Goal: Find contact information: Find contact information

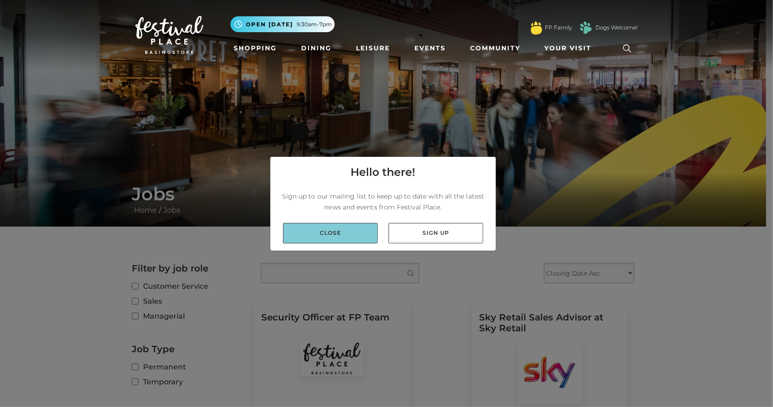
click at [329, 237] on link "Close" at bounding box center [330, 233] width 95 height 20
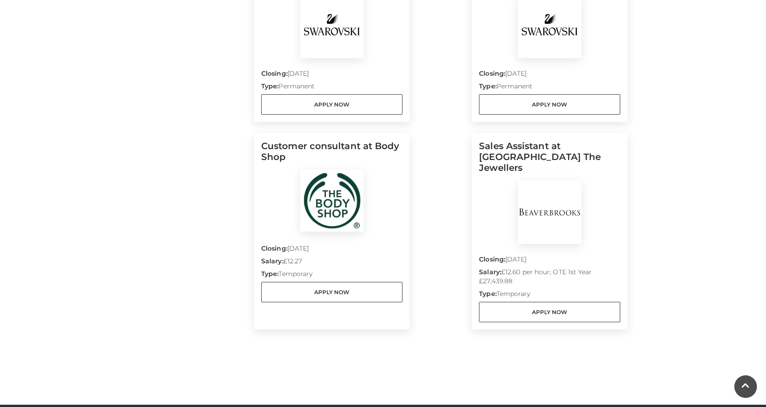
scroll to position [743, 0]
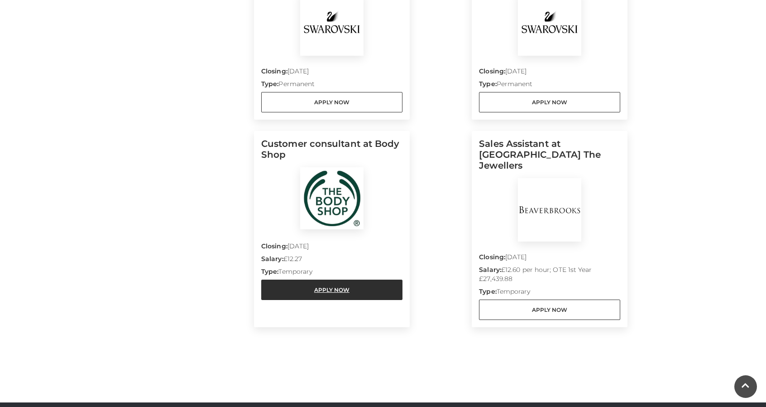
click at [318, 291] on link "Apply Now" at bounding box center [331, 289] width 141 height 20
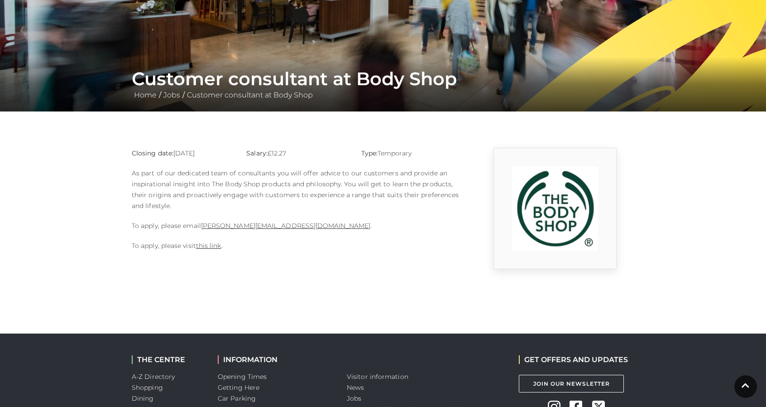
scroll to position [116, 0]
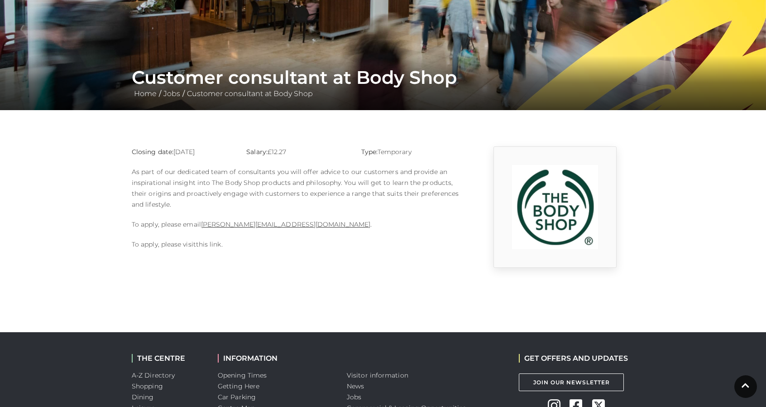
click at [214, 246] on link "this link" at bounding box center [208, 244] width 25 height 8
click at [310, 223] on p "To apply, please email Sophie.rosier@thebodyshop.com ." at bounding box center [297, 224] width 331 height 11
drag, startPoint x: 307, startPoint y: 223, endPoint x: 202, endPoint y: 228, distance: 105.2
click at [202, 228] on p "To apply, please email Sophie.rosier@thebodyshop.com ." at bounding box center [297, 224] width 331 height 11
copy link "Sophie.rosier@thebodyshop.com"
